Goal: Contribute content

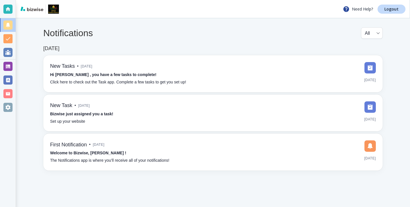
click at [16, 67] on div at bounding box center [8, 103] width 16 height 207
click at [8, 66] on div at bounding box center [7, 66] width 9 height 9
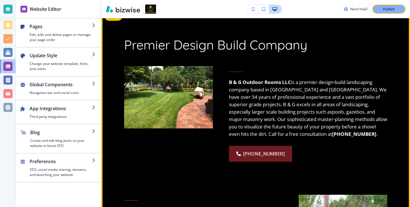
scroll to position [299, 0]
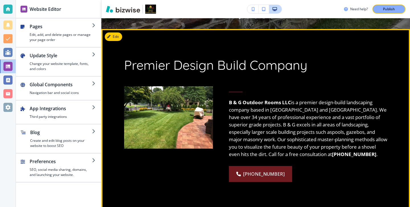
click at [114, 40] on button "Edit" at bounding box center [113, 36] width 17 height 9
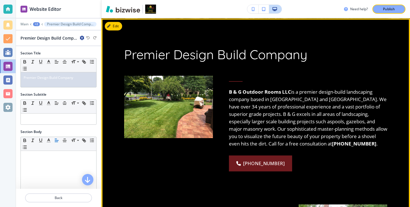
scroll to position [310, 0]
click at [118, 23] on button "Edit This Section" at bounding box center [124, 26] width 38 height 9
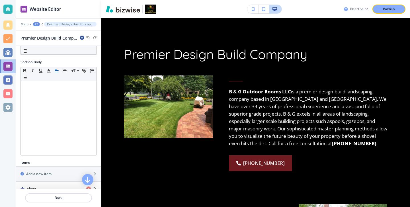
scroll to position [132, 0]
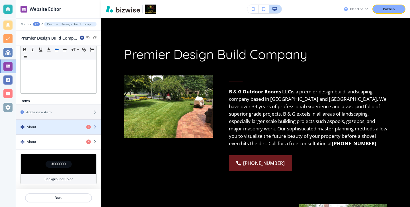
click at [64, 127] on div "About" at bounding box center [49, 127] width 66 height 5
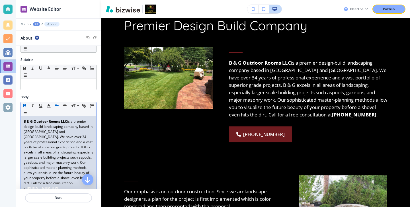
scroll to position [42, 0]
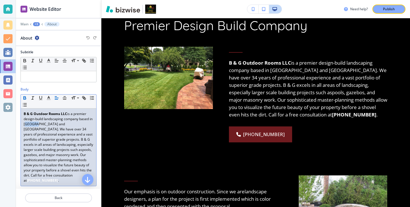
drag, startPoint x: 34, startPoint y: 125, endPoint x: 23, endPoint y: 125, distance: 10.3
click at [24, 125] on p "B & G Outdoor Rooms LLC is a premier design-build landscaping company based in …" at bounding box center [59, 147] width 70 height 72
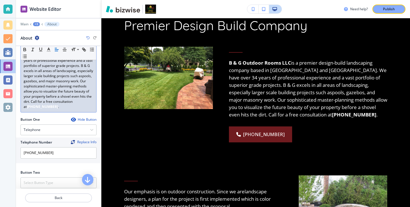
scroll to position [192, 0]
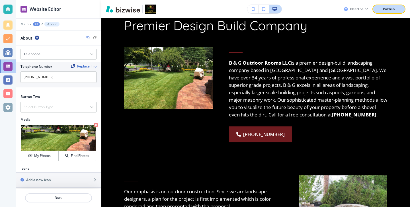
click at [389, 10] on p "Publish" at bounding box center [389, 9] width 12 height 5
